Goal: Task Accomplishment & Management: Manage account settings

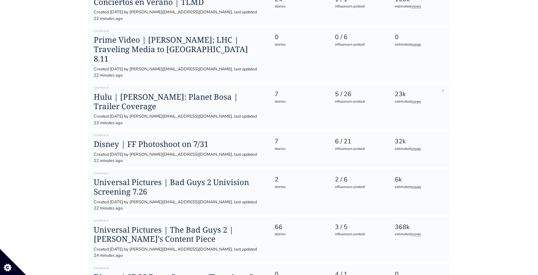
scroll to position [197, 0]
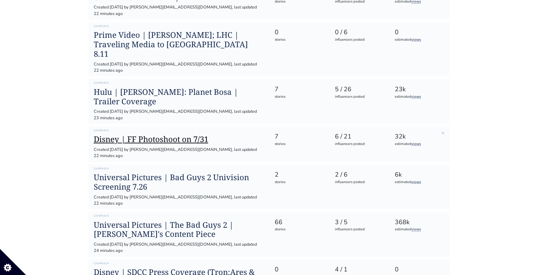
click at [163, 134] on h1 "Disney | FF Photoshoot on 7/31" at bounding box center [179, 138] width 170 height 9
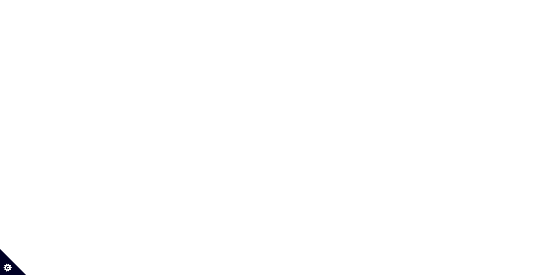
scroll to position [0, 0]
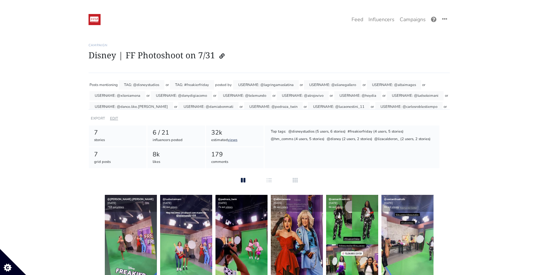
click at [114, 119] on link "EDIT" at bounding box center [114, 118] width 8 height 5
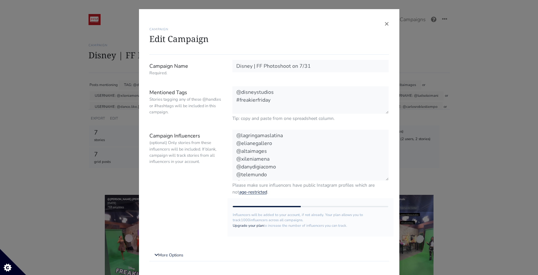
click at [462, 47] on div "× CAMPAIGN Edit Campaign Campaign Name Required. Disney | FF Photoshoot on 7/31…" at bounding box center [269, 137] width 538 height 275
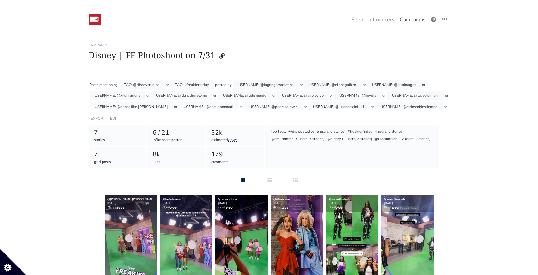
click at [416, 20] on link "Campaigns" at bounding box center [412, 19] width 31 height 13
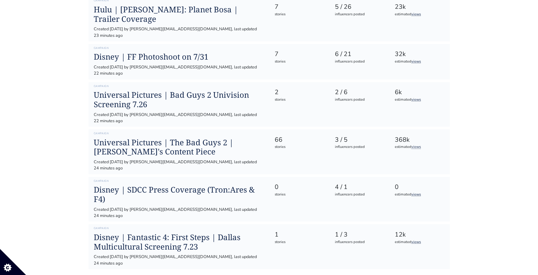
scroll to position [280, 0]
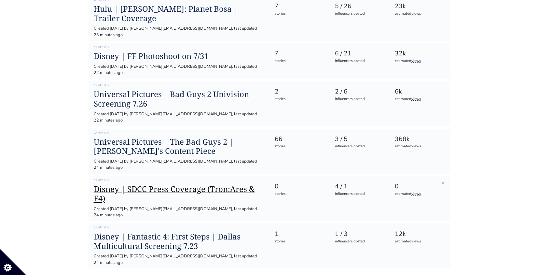
click at [224, 184] on h1 "Disney | SDCC Press Coverage (Tron:Ares & F4)" at bounding box center [179, 193] width 170 height 19
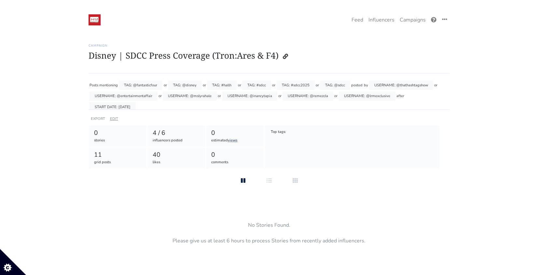
click at [113, 118] on link "EDIT" at bounding box center [114, 118] width 8 height 5
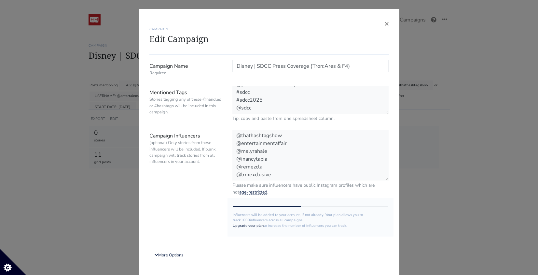
scroll to position [23, 0]
drag, startPoint x: 454, startPoint y: 69, endPoint x: 466, endPoint y: 6, distance: 64.8
click at [454, 68] on div "× CAMPAIGN Edit Campaign Campaign Name Required. Disney | SDCC Press Coverage (…" at bounding box center [269, 137] width 538 height 275
